Goal: Find contact information: Find contact information

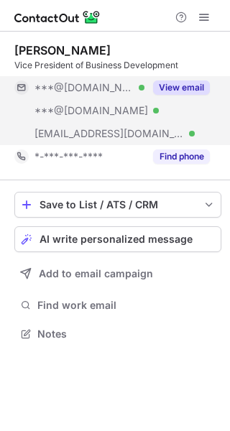
scroll to position [324, 230]
click at [173, 87] on button "View email" at bounding box center [181, 88] width 57 height 14
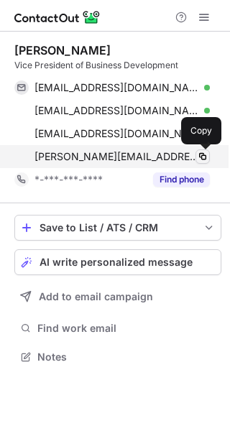
click at [203, 155] on span at bounding box center [203, 157] width 12 height 12
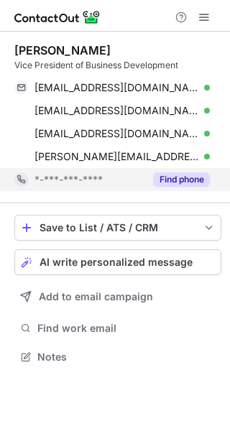
scroll to position [347, 230]
click at [186, 177] on button "Find phone" at bounding box center [181, 180] width 57 height 14
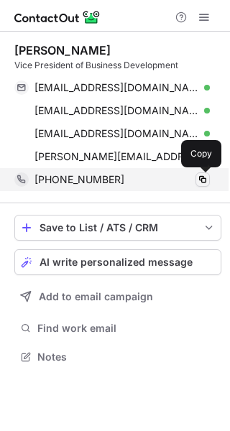
click at [206, 176] on span at bounding box center [203, 180] width 12 height 12
